Goal: Transaction & Acquisition: Purchase product/service

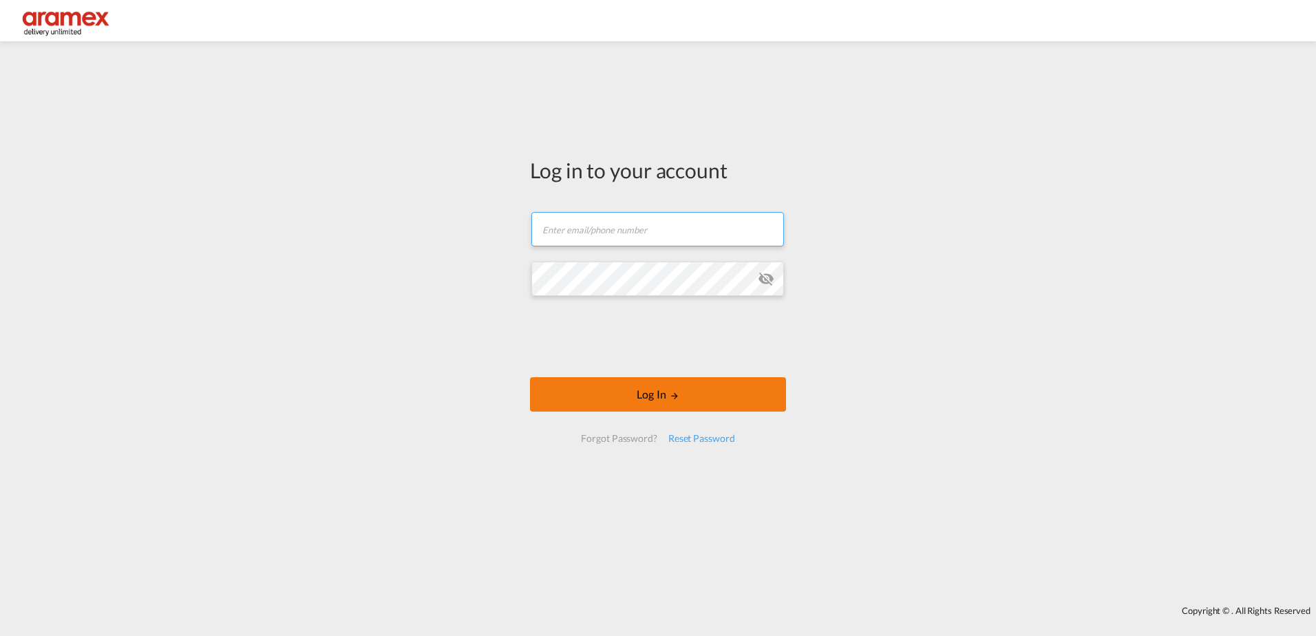
type input "[PERSON_NAME][EMAIL_ADDRESS][DOMAIN_NAME]"
click at [660, 395] on button "Log In" at bounding box center [658, 394] width 256 height 34
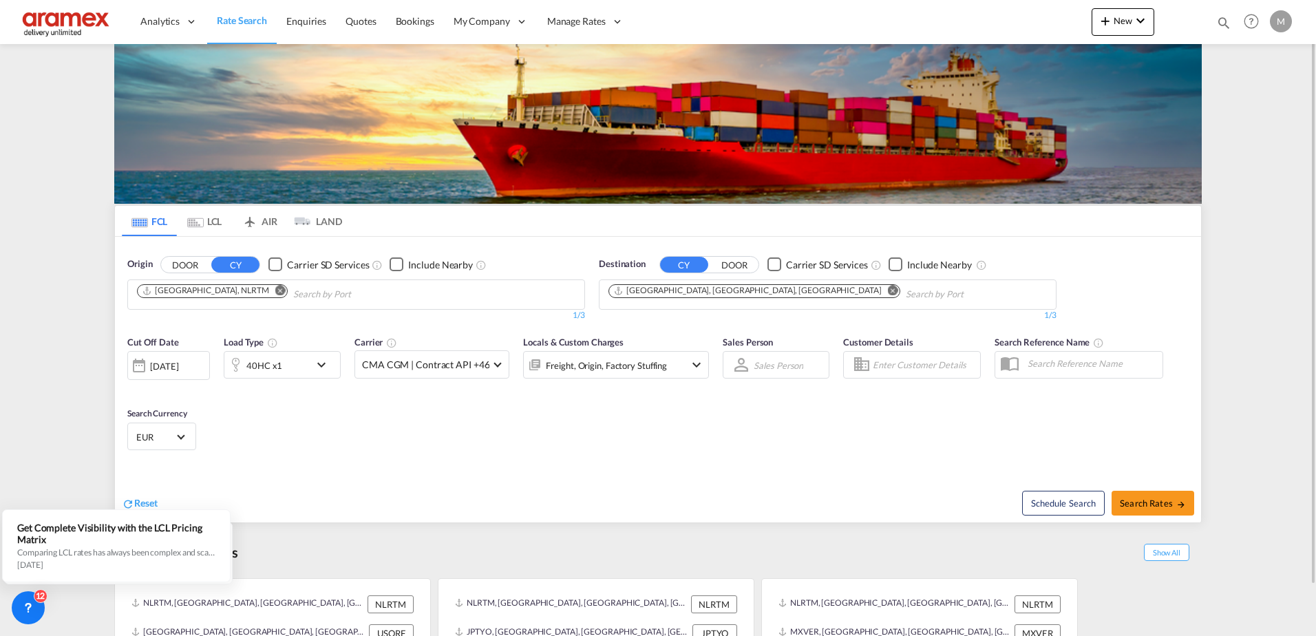
click at [888, 292] on md-icon "Remove" at bounding box center [893, 290] width 10 height 10
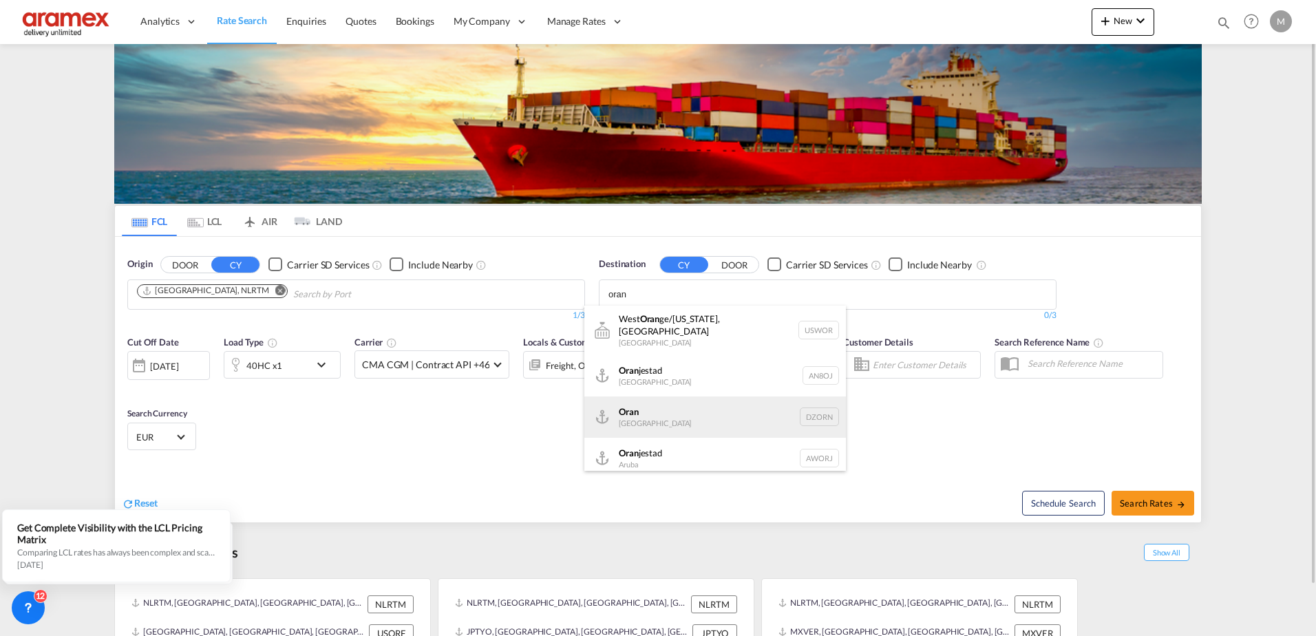
type input "oran"
click at [712, 413] on div "Oran [GEOGRAPHIC_DATA] [GEOGRAPHIC_DATA]" at bounding box center [716, 417] width 262 height 41
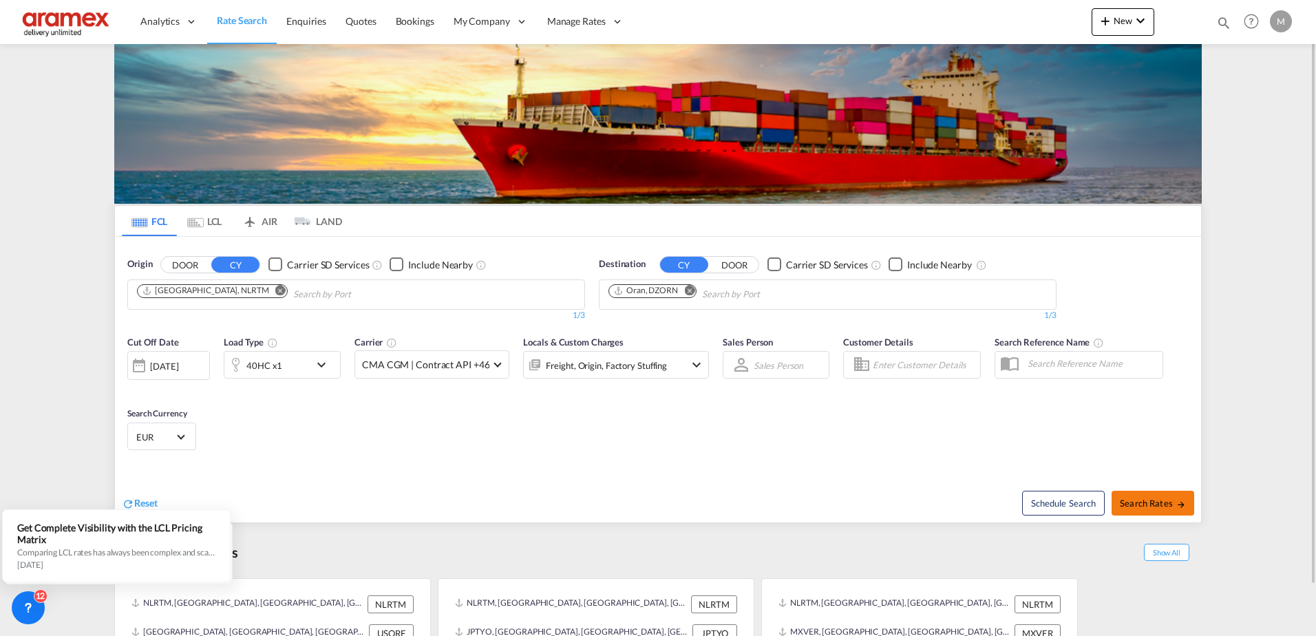
click at [1153, 498] on span "Search Rates" at bounding box center [1153, 503] width 66 height 11
type input "NLRTM to [GEOGRAPHIC_DATA] / [DATE]"
